Goal: Find specific page/section: Find specific page/section

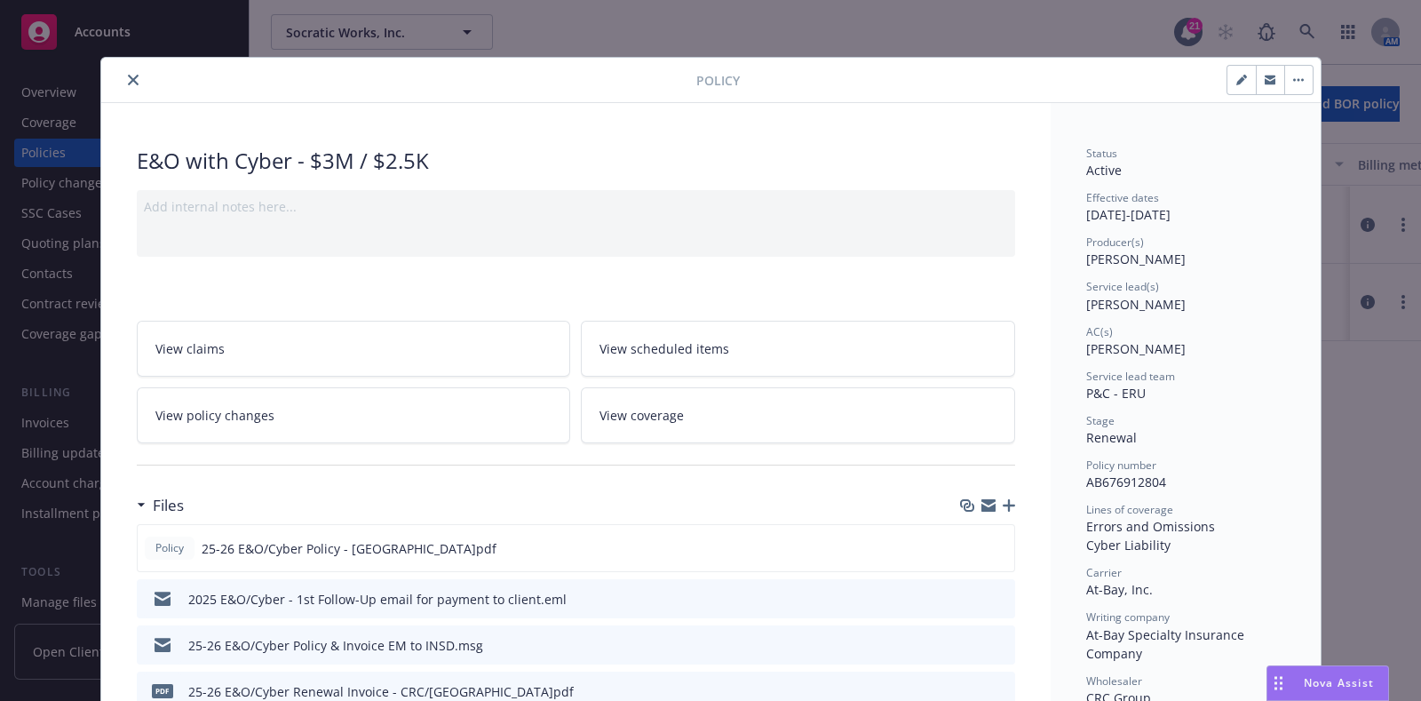
click at [128, 80] on icon "close" at bounding box center [133, 80] width 11 height 11
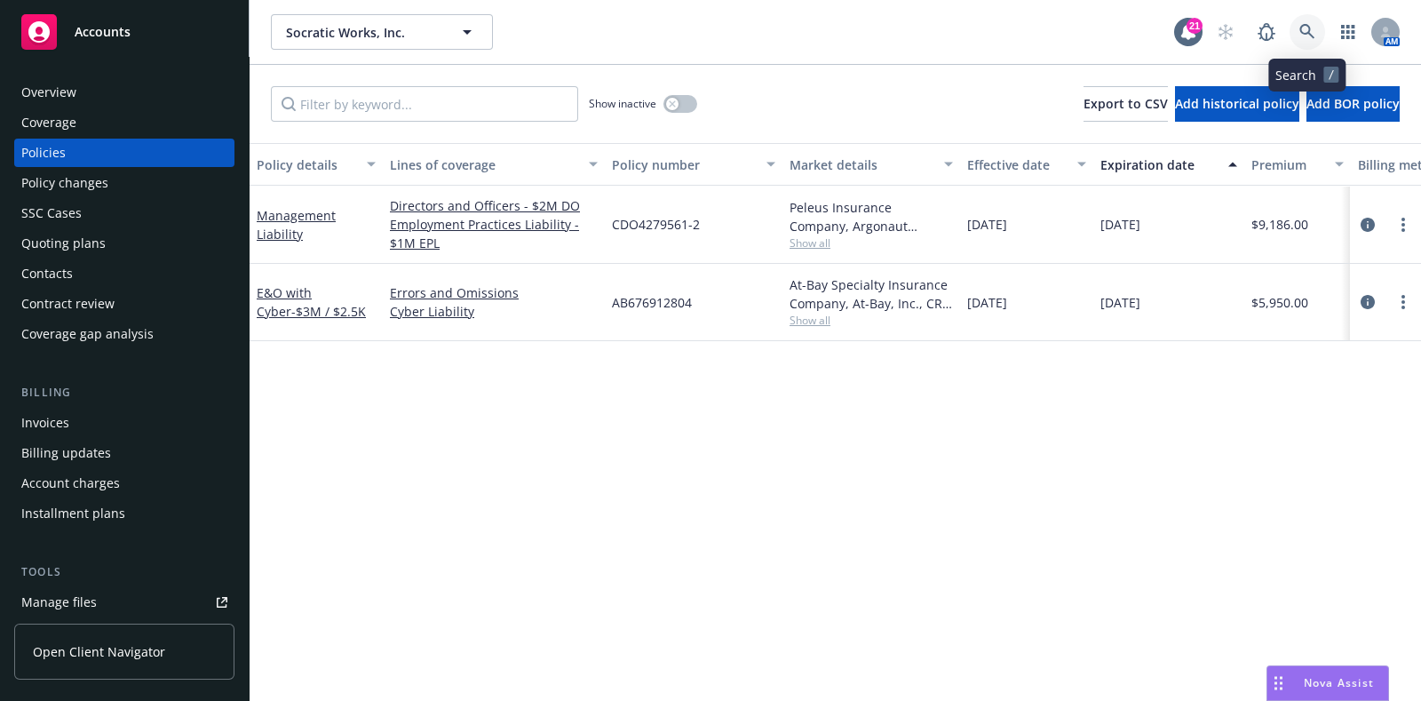
click at [1299, 33] on icon at bounding box center [1307, 32] width 16 height 16
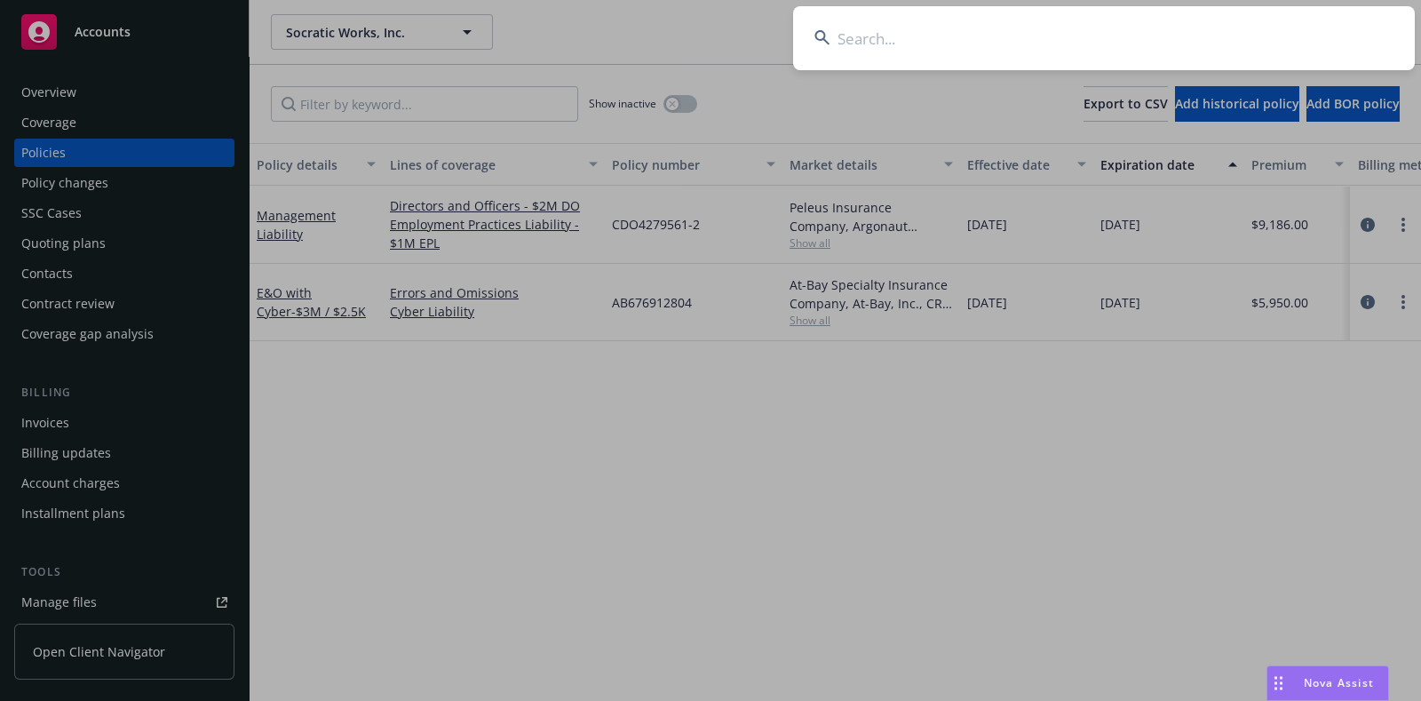
type input "w"
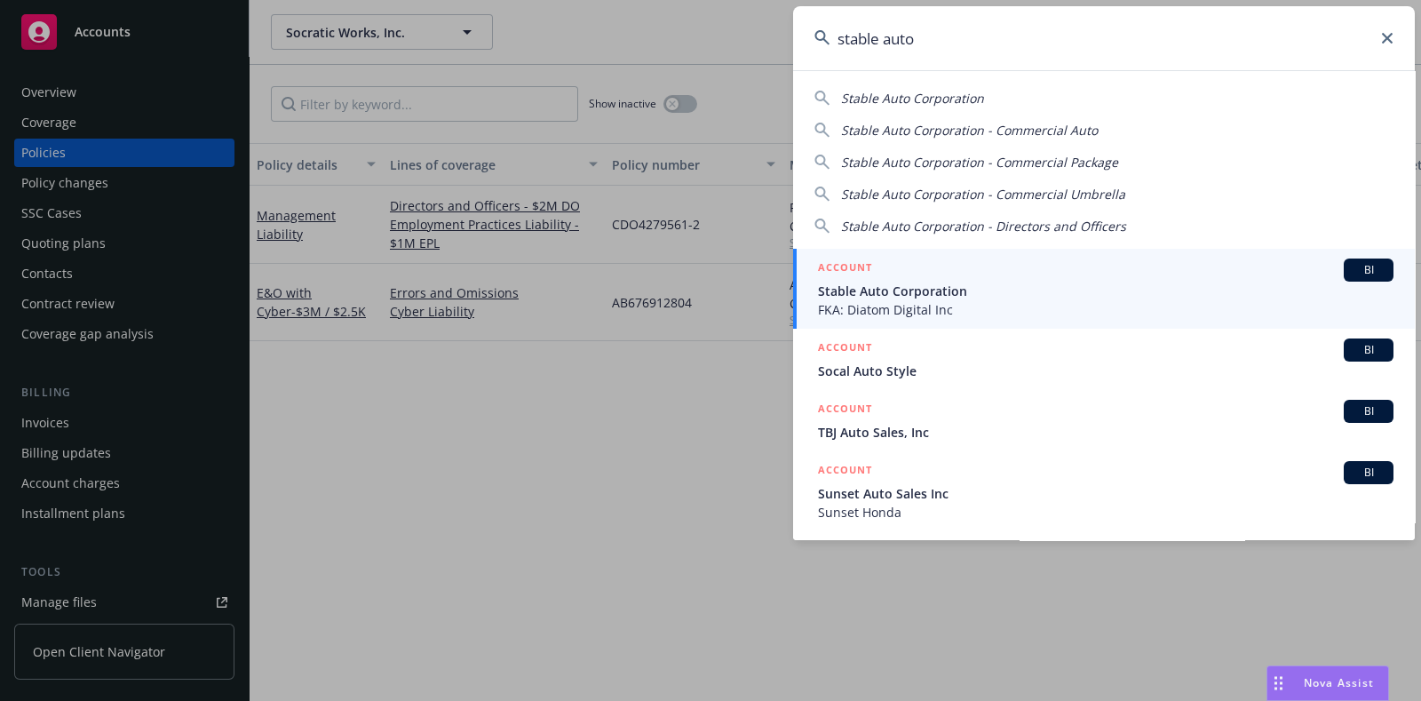
type input "stable auto"
click at [919, 285] on span "Stable Auto Corporation" at bounding box center [1106, 291] width 576 height 19
